Goal: Task Accomplishment & Management: Manage account settings

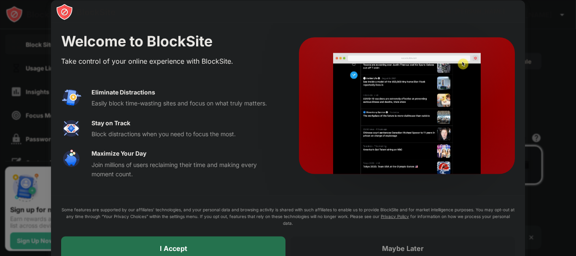
click at [204, 242] on div "I Accept" at bounding box center [173, 248] width 224 height 24
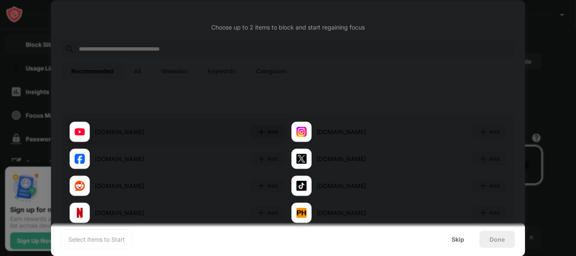
click at [261, 129] on img at bounding box center [261, 131] width 8 height 8
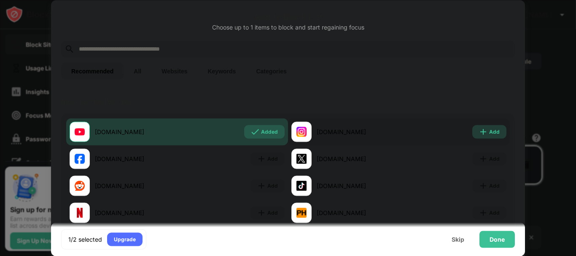
click at [479, 129] on img at bounding box center [483, 131] width 8 height 8
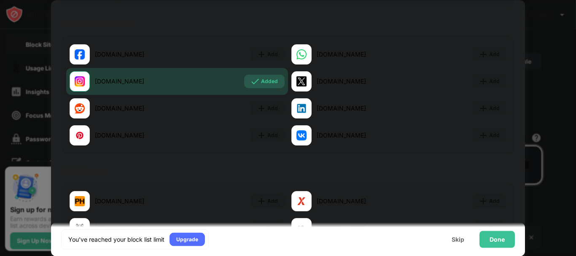
scroll to position [447, 0]
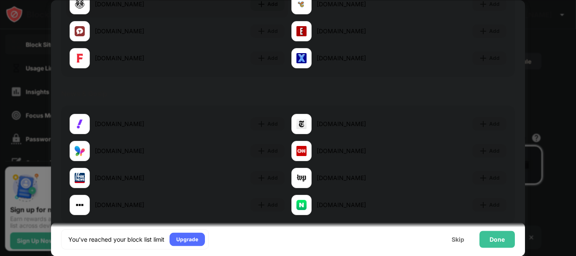
click at [264, 3] on div "Add" at bounding box center [267, 3] width 34 height 13
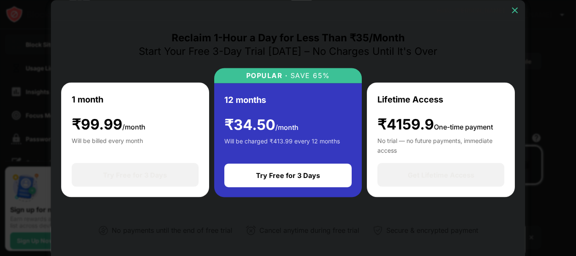
click at [512, 7] on img at bounding box center [514, 10] width 8 height 8
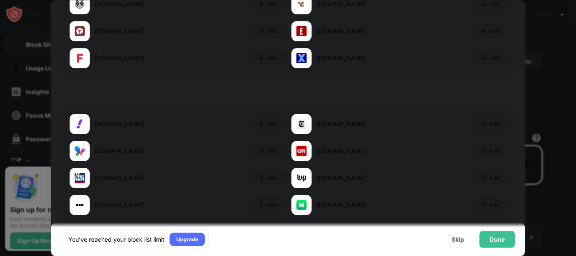
scroll to position [224, 0]
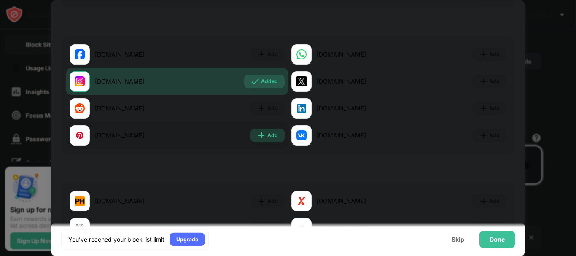
click at [267, 133] on div "Add" at bounding box center [272, 135] width 11 height 8
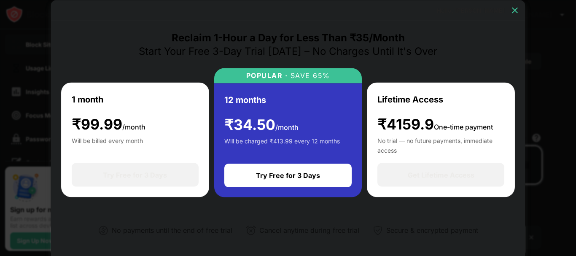
click at [514, 10] on img at bounding box center [514, 10] width 8 height 8
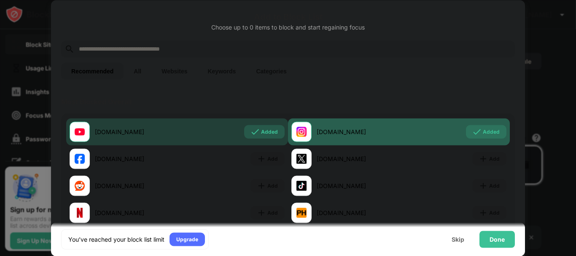
click at [482, 134] on div "Added" at bounding box center [490, 131] width 17 height 8
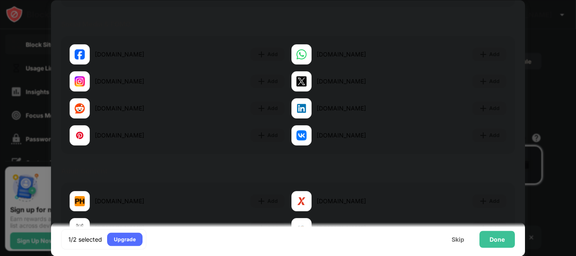
scroll to position [447, 0]
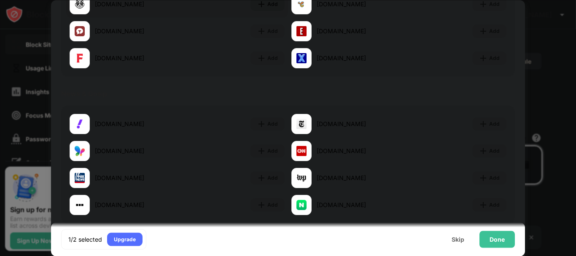
click at [267, 7] on div "Add" at bounding box center [272, 4] width 11 height 8
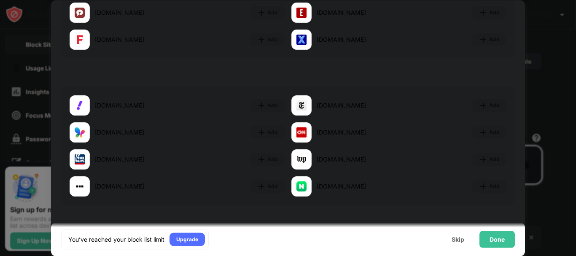
scroll to position [436, 0]
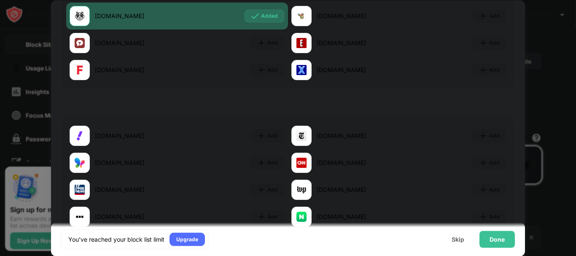
click at [262, 16] on div "Added" at bounding box center [269, 16] width 17 height 8
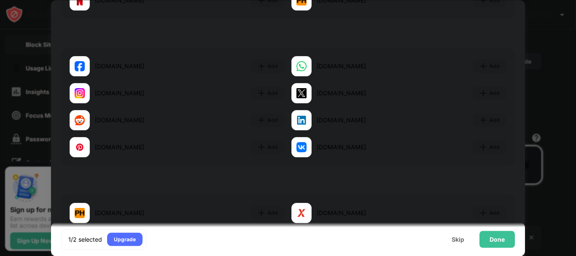
scroll to position [0, 0]
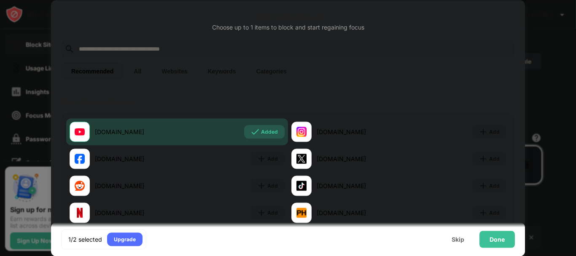
click at [282, 48] on input "text" at bounding box center [294, 49] width 433 height 10
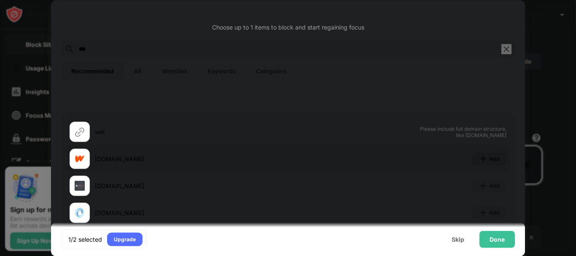
type input "***"
click at [489, 154] on div "Add" at bounding box center [494, 158] width 11 height 8
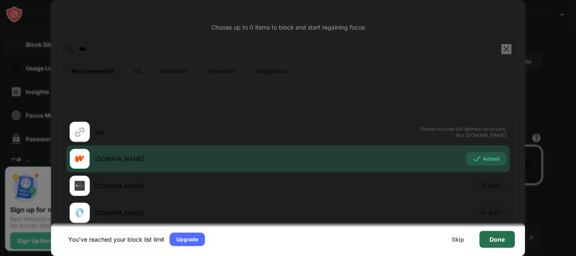
click at [495, 233] on div "Done" at bounding box center [496, 238] width 35 height 17
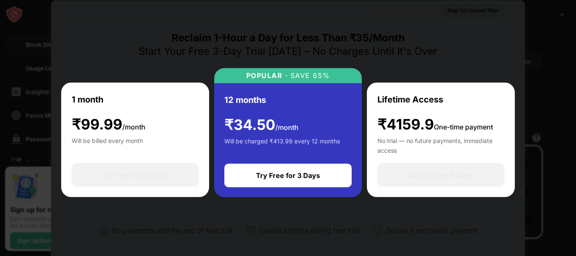
click at [477, 6] on div "Skip for Limited Plan" at bounding box center [472, 10] width 51 height 8
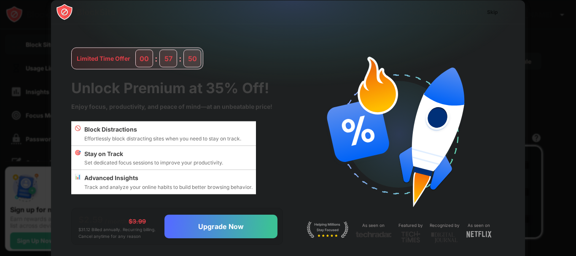
scroll to position [20, 0]
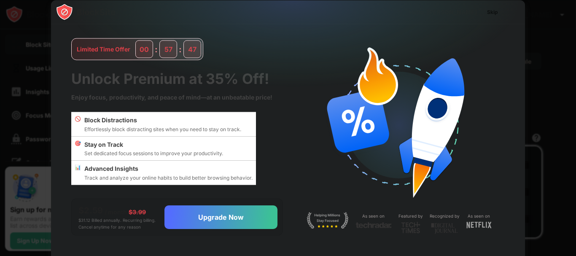
click at [575, 226] on div at bounding box center [288, 128] width 576 height 256
click at [487, 9] on div "Skip" at bounding box center [492, 12] width 11 height 8
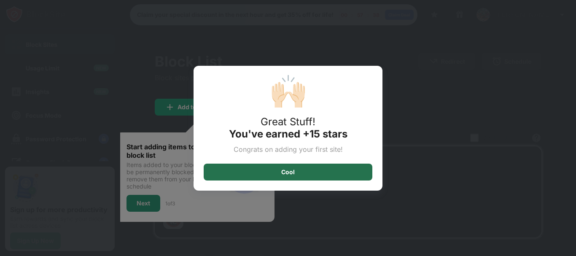
click at [331, 169] on div "Cool" at bounding box center [288, 171] width 169 height 17
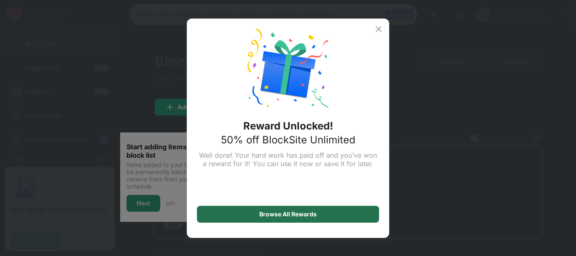
click at [320, 211] on div "Browse All Rewards" at bounding box center [288, 214] width 182 height 17
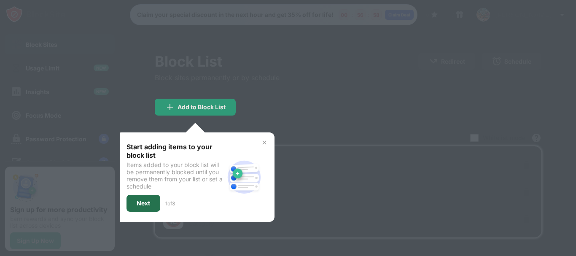
click at [153, 202] on div "Next" at bounding box center [143, 203] width 34 height 17
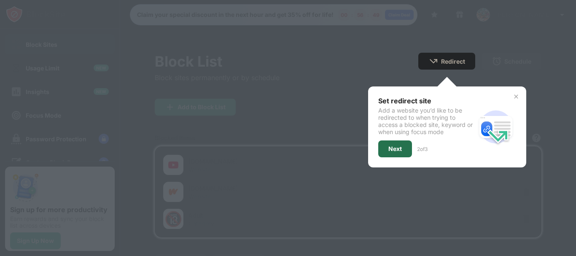
click at [396, 148] on div "Next" at bounding box center [395, 148] width 34 height 17
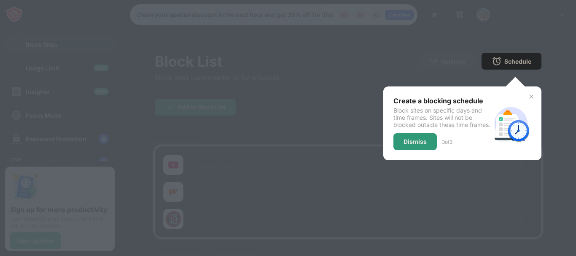
click at [396, 149] on div "Dismiss" at bounding box center [414, 141] width 43 height 17
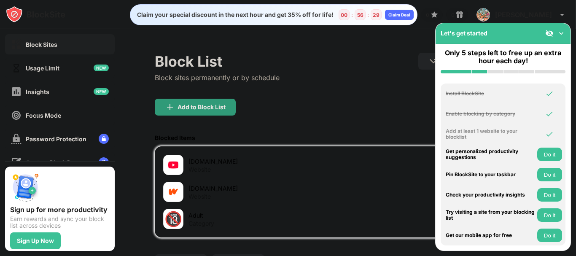
scroll to position [77, 0]
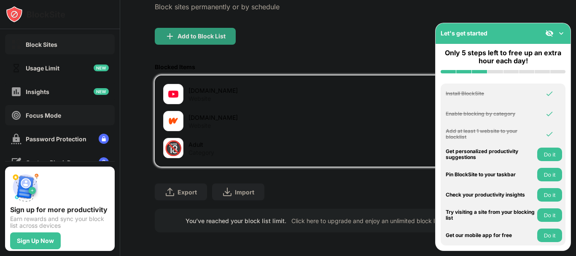
click at [70, 110] on div "Focus Mode" at bounding box center [60, 115] width 110 height 20
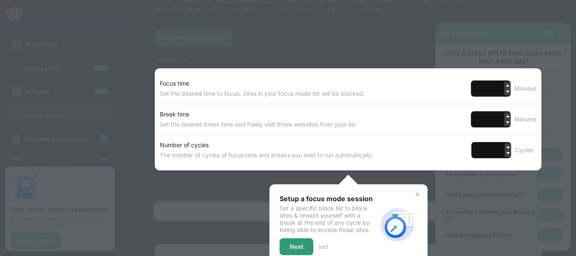
click at [232, 9] on div at bounding box center [288, 128] width 576 height 256
click at [414, 191] on img at bounding box center [417, 194] width 7 height 7
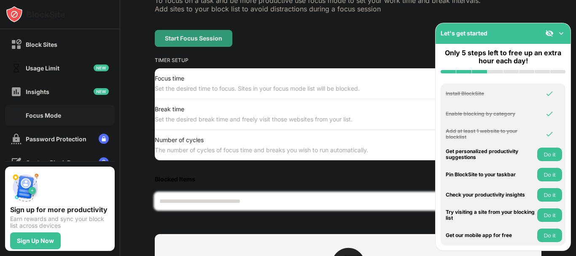
click at [561, 32] on img at bounding box center [561, 33] width 8 height 8
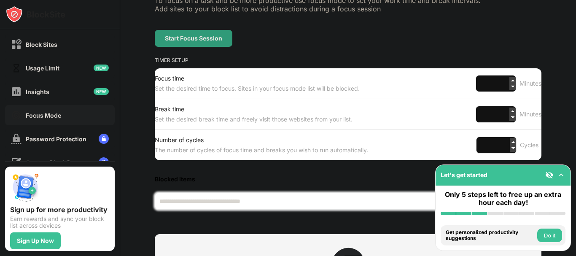
scroll to position [213, 0]
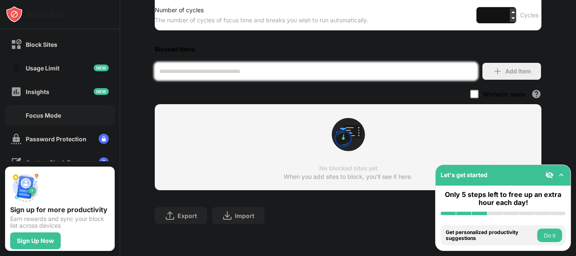
click at [368, 134] on div "No blocked sites yet When you add sites to block, you’ll see it here." at bounding box center [348, 147] width 386 height 86
click at [48, 236] on div "Sign Up Now" at bounding box center [35, 240] width 51 height 17
click at [52, 94] on div "Insights" at bounding box center [60, 91] width 110 height 20
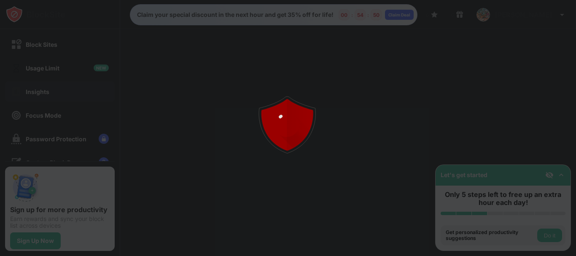
click at [52, 94] on div "Block Sites Usage Limit Insights Focus Mode Password Protection Custom Block Pa…" at bounding box center [288, 128] width 576 height 256
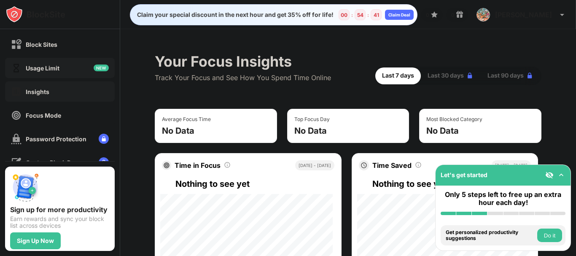
click at [94, 71] on img at bounding box center [101, 67] width 15 height 7
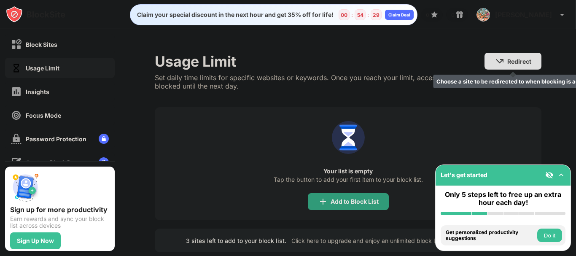
click at [512, 63] on div "Redirect" at bounding box center [519, 61] width 24 height 7
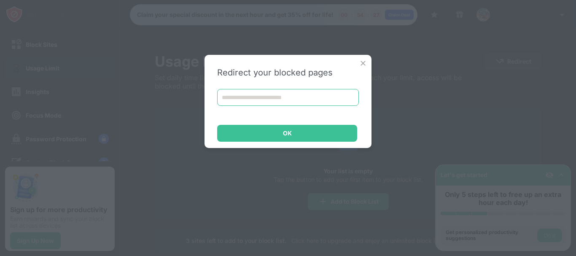
click at [273, 96] on input at bounding box center [288, 97] width 142 height 17
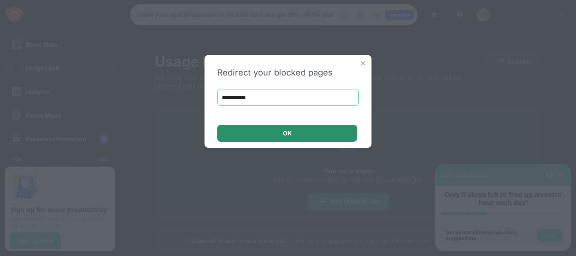
click at [265, 137] on div "OK" at bounding box center [287, 133] width 140 height 17
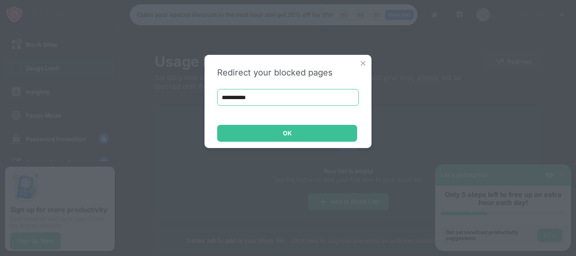
click at [278, 103] on input "**********" at bounding box center [288, 97] width 142 height 17
type input "*"
paste input "**********"
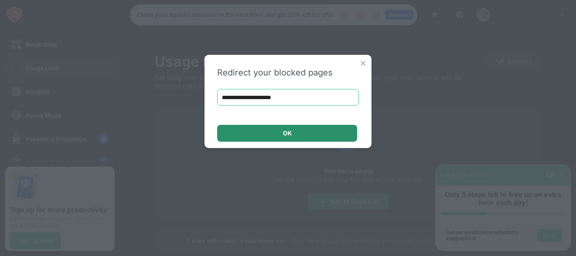
type input "**********"
click at [308, 130] on div "OK" at bounding box center [287, 133] width 140 height 17
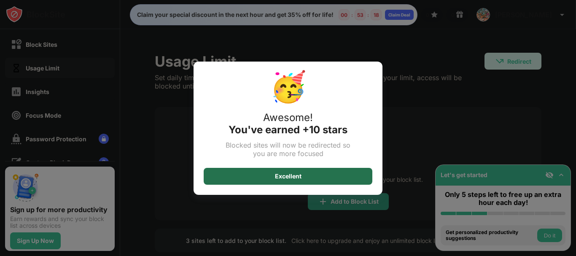
click at [305, 174] on div "Excellent" at bounding box center [288, 176] width 169 height 17
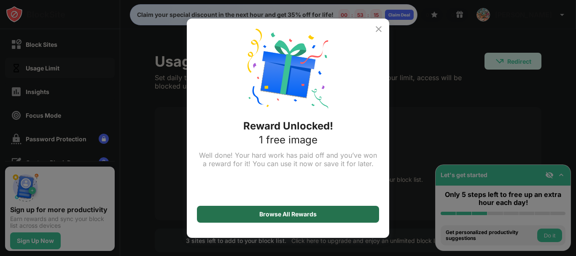
click at [303, 212] on div "Browse All Rewards" at bounding box center [287, 214] width 57 height 7
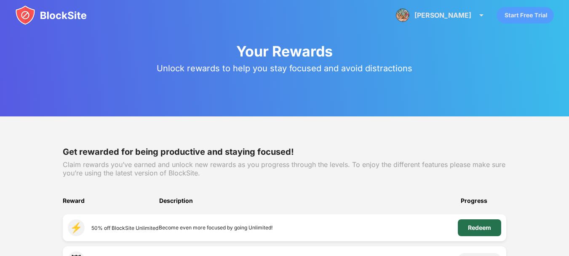
click at [486, 229] on div "Redeem" at bounding box center [479, 227] width 23 height 7
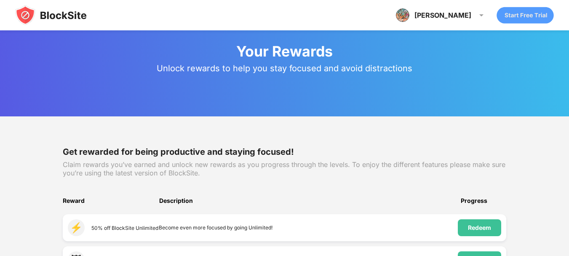
scroll to position [224, 0]
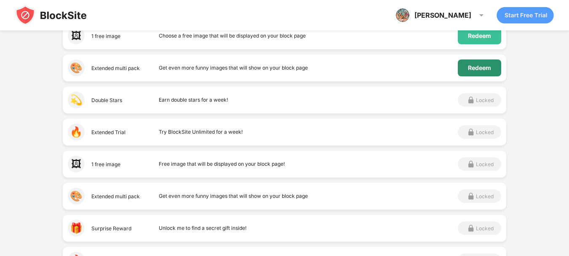
click at [471, 71] on div "Redeem" at bounding box center [479, 67] width 43 height 17
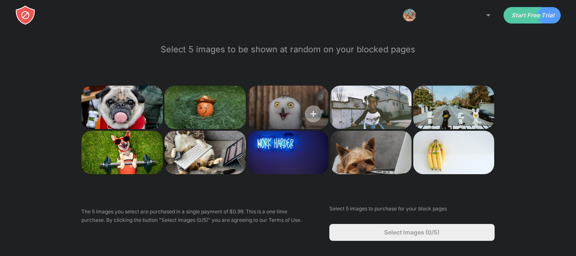
click at [311, 111] on img at bounding box center [313, 113] width 17 height 17
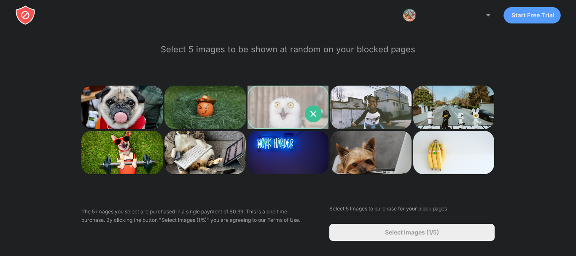
click at [575, 199] on div "Get Image Multi Pack Select 5 images to be shown at random on your blocked page…" at bounding box center [288, 128] width 576 height 256
click at [457, 233] on div "Select Images (1/5)" at bounding box center [411, 232] width 165 height 17
